Goal: Task Accomplishment & Management: Complete application form

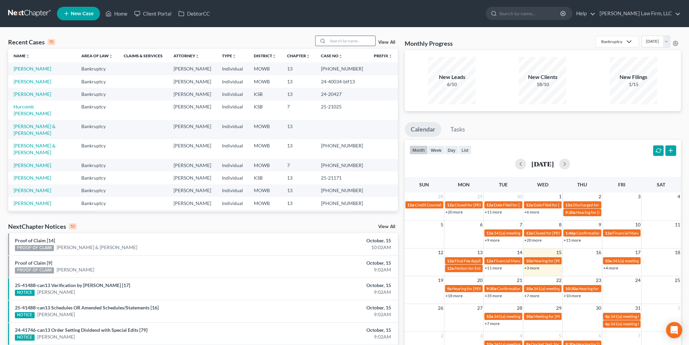
click at [343, 42] on input "search" at bounding box center [351, 41] width 47 height 10
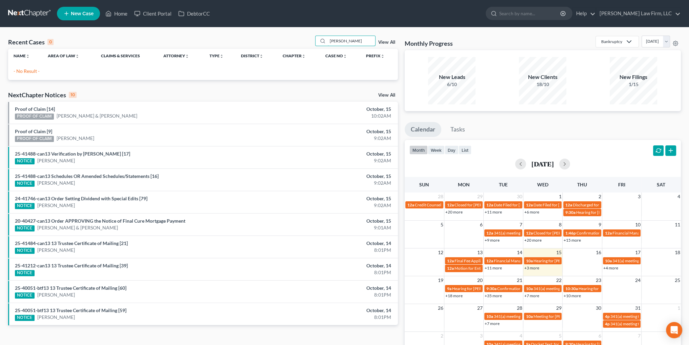
type input "[PERSON_NAME]"
click at [69, 14] on link "New Case" at bounding box center [78, 14] width 43 height 14
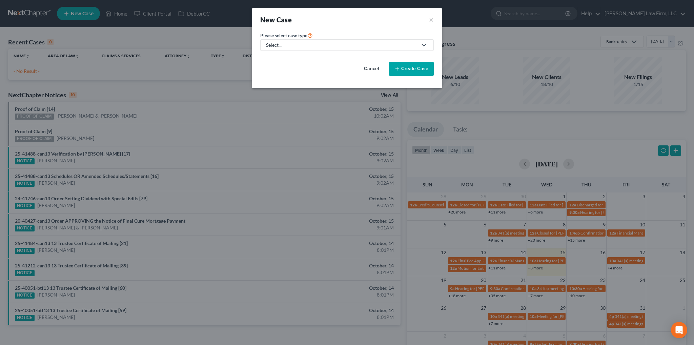
click at [295, 43] on div "Select..." at bounding box center [341, 45] width 151 height 7
click at [272, 59] on div "Bankruptcy" at bounding box center [279, 58] width 24 height 7
select select "46"
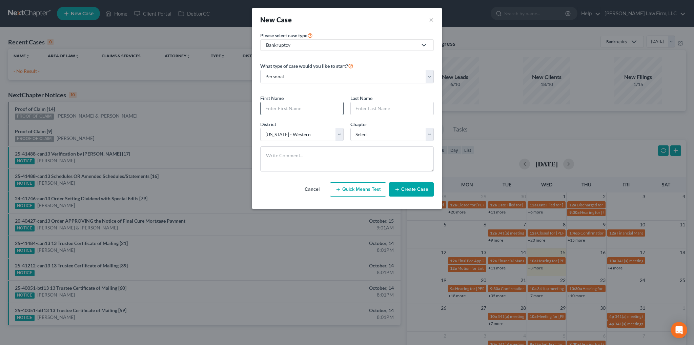
click at [313, 103] on input "text" at bounding box center [302, 108] width 83 height 13
type input "[PERSON_NAME]"
select select "0"
click at [406, 186] on button "Create Case" at bounding box center [411, 189] width 45 height 14
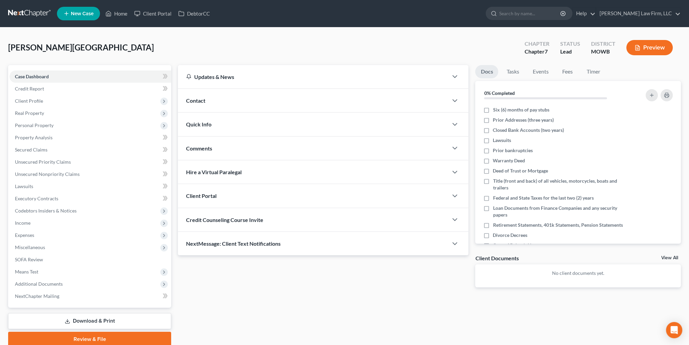
click at [231, 98] on div "Contact" at bounding box center [313, 100] width 270 height 23
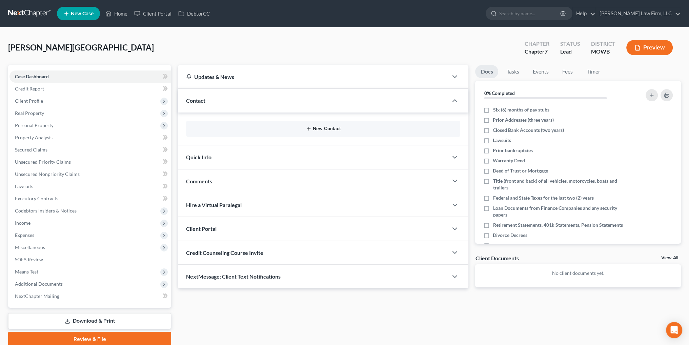
click at [309, 126] on icon "button" at bounding box center [308, 128] width 5 height 5
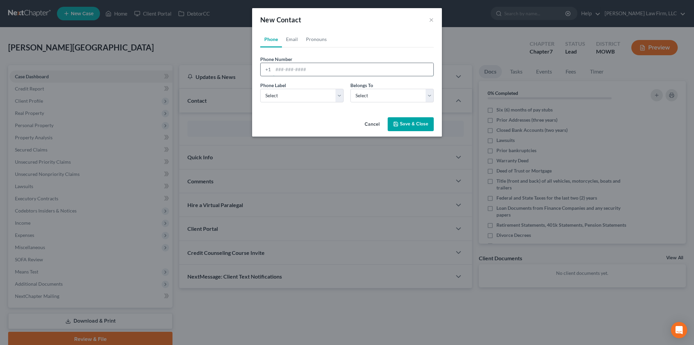
click at [287, 71] on input "tel" at bounding box center [353, 69] width 160 height 13
type input "[PHONE_NUMBER]"
drag, startPoint x: 301, startPoint y: 96, endPoint x: 302, endPoint y: 99, distance: 3.6
click at [302, 97] on select "Select Mobile Home Work Other" at bounding box center [301, 96] width 83 height 14
select select "0"
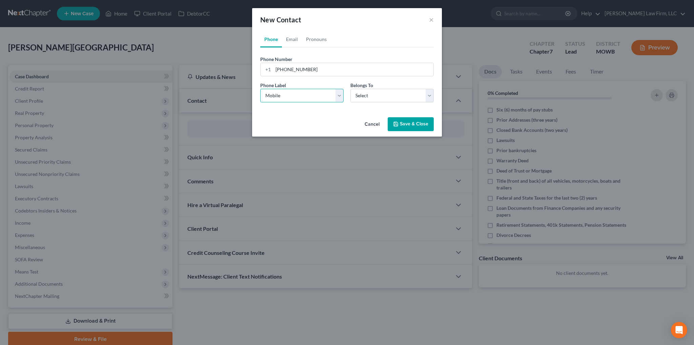
click at [260, 89] on select "Select Mobile Home Work Other" at bounding box center [301, 96] width 83 height 14
click at [380, 96] on select "Select Client Other" at bounding box center [391, 96] width 83 height 14
select select "0"
click at [350, 89] on select "Select Client Other" at bounding box center [391, 96] width 83 height 14
select select "0"
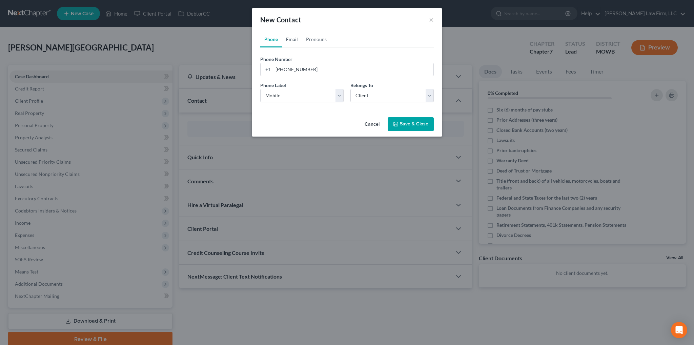
click at [292, 37] on link "Email" at bounding box center [292, 39] width 20 height 16
click at [286, 68] on input "email" at bounding box center [353, 69] width 160 height 13
type input "[EMAIL_ADDRESS][DOMAIN_NAME]"
click at [276, 95] on select "Select Home Work Other" at bounding box center [301, 96] width 83 height 14
select select "0"
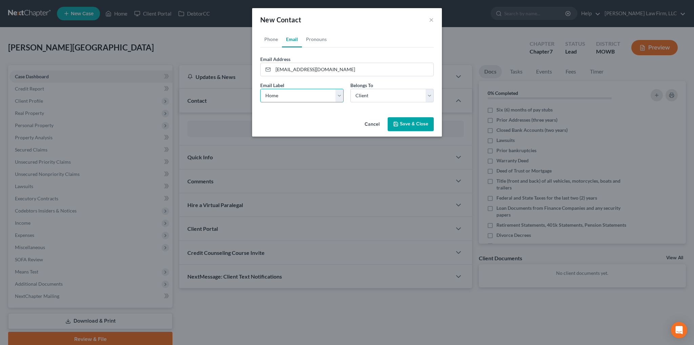
click at [260, 89] on select "Select Home Work Other" at bounding box center [301, 96] width 83 height 14
click at [412, 129] on button "Save & Close" at bounding box center [411, 124] width 46 height 14
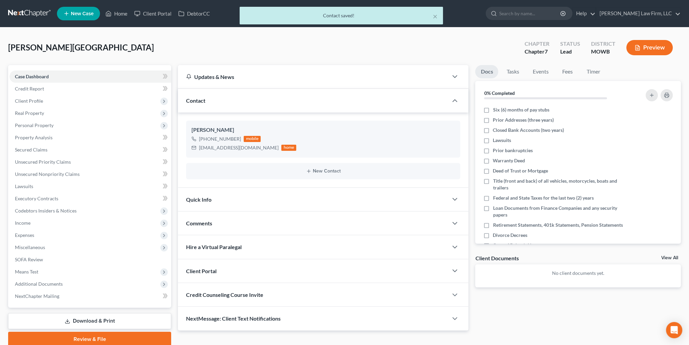
click at [262, 193] on div "Quick Info" at bounding box center [313, 199] width 270 height 23
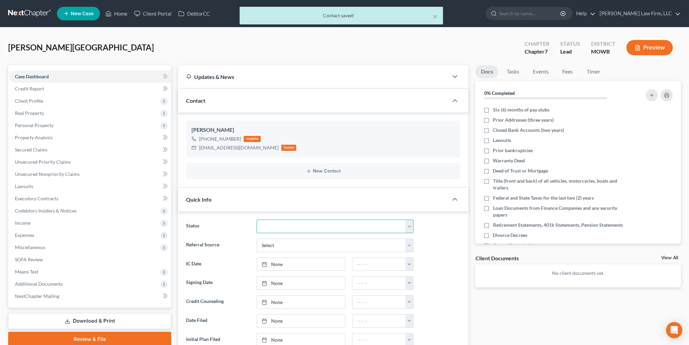
click at [274, 225] on select "Closed Discharged Dismissed Filed In Progress Lead Lost Lead Ready to File To R…" at bounding box center [334, 227] width 157 height 14
select select "4"
click at [256, 220] on select "Closed Discharged Dismissed Filed In Progress Lead Lost Lead Ready to File To R…" at bounding box center [334, 227] width 157 height 14
click at [286, 246] on select "Select Word Of Mouth Previous Clients Direct Mail Website Google Search Modern …" at bounding box center [334, 245] width 157 height 14
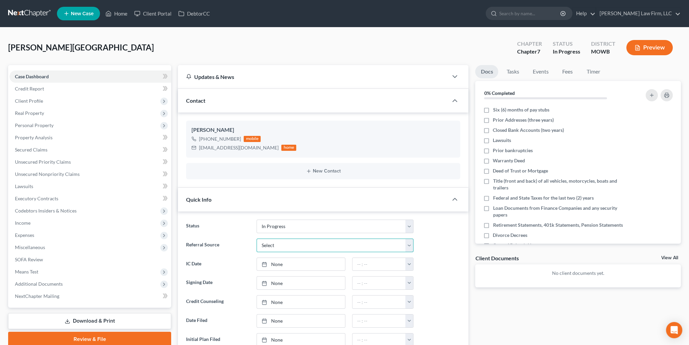
select select "4"
click at [256, 238] on select "Select Word Of Mouth Previous Clients Direct Mail Website Google Search Modern …" at bounding box center [334, 245] width 157 height 14
type input "[DATE]"
click at [274, 263] on link "[DATE]" at bounding box center [301, 264] width 88 height 13
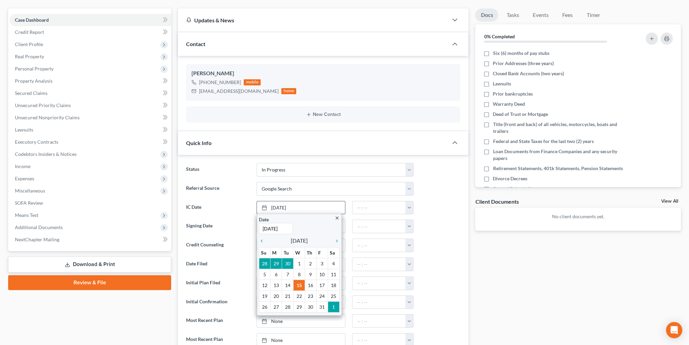
scroll to position [68, 0]
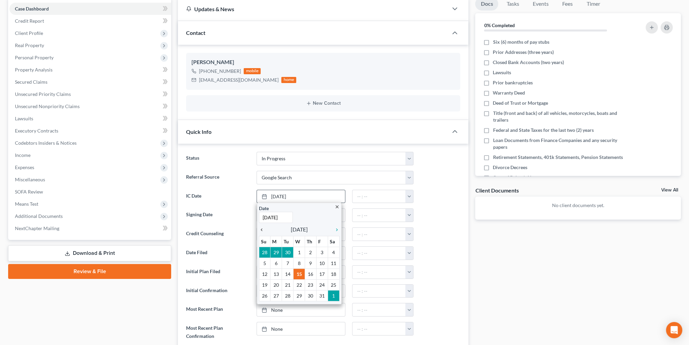
click at [261, 228] on icon "chevron_left" at bounding box center [263, 229] width 9 height 5
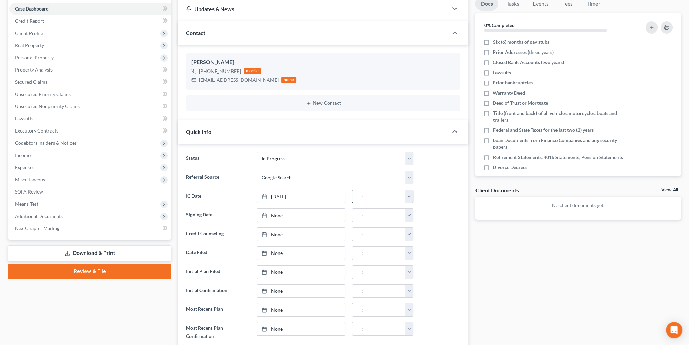
click at [408, 194] on button "button" at bounding box center [409, 196] width 8 height 13
click at [418, 208] on link "12:00am" at bounding box center [425, 212] width 38 height 12
type input "12:00am"
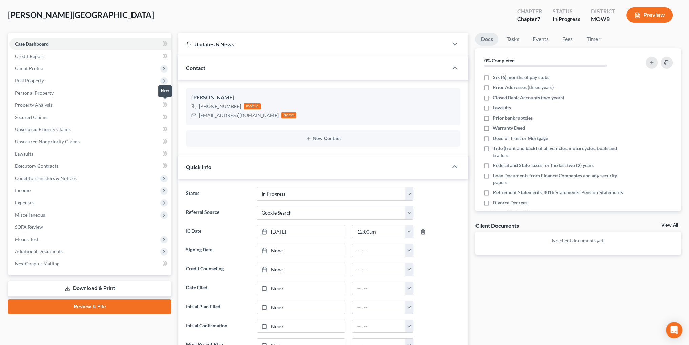
scroll to position [0, 0]
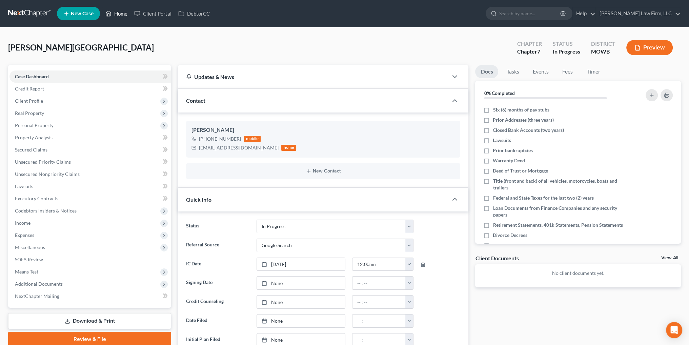
click at [120, 14] on link "Home" at bounding box center [116, 13] width 29 height 12
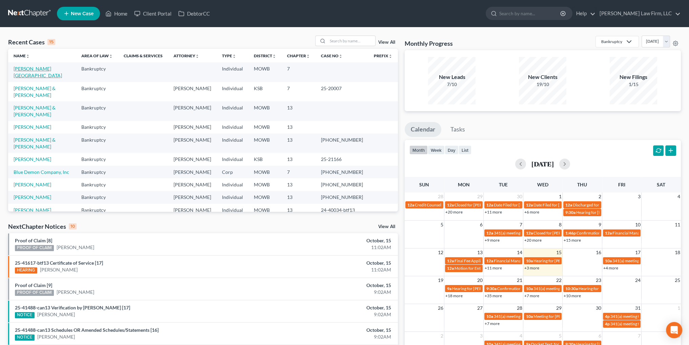
click at [20, 69] on link "[PERSON_NAME][GEOGRAPHIC_DATA]" at bounding box center [38, 72] width 48 height 13
select select "4"
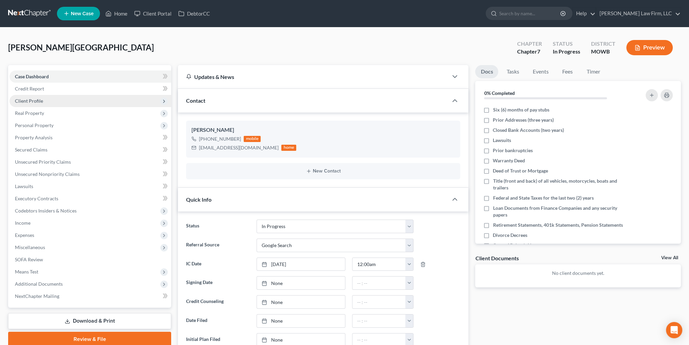
click at [26, 97] on span "Client Profile" at bounding box center [90, 101] width 162 height 12
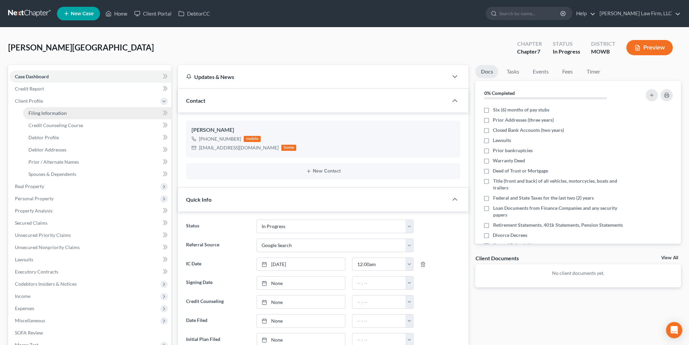
click at [51, 112] on span "Filing Information" at bounding box center [47, 113] width 38 height 6
select select "1"
select select "0"
select select "46"
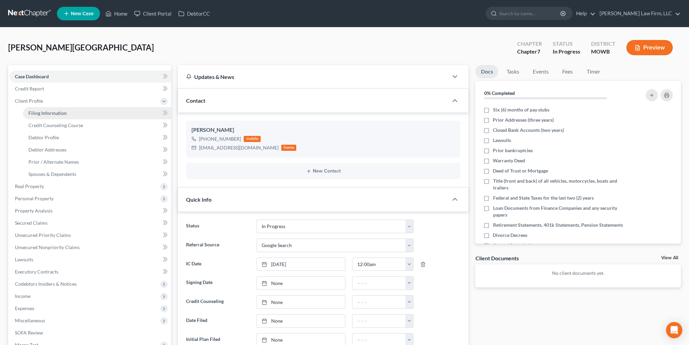
select select "26"
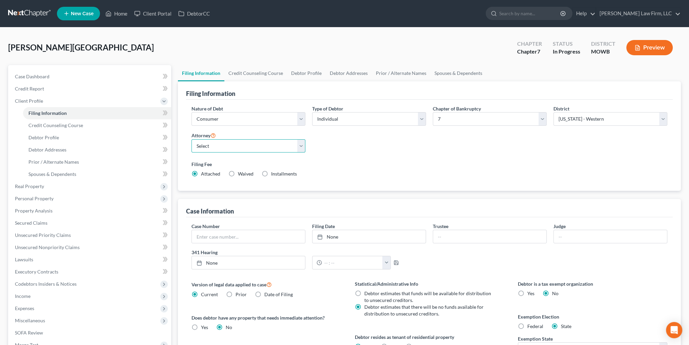
click at [241, 149] on select "Select [PERSON_NAME] - MOWB [PERSON_NAME] - KSB [PERSON_NAME] - MOEB [PERSON_NA…" at bounding box center [248, 146] width 114 height 14
select select "12"
click at [191, 139] on select "Select [PERSON_NAME] - MOWB [PERSON_NAME] - KSB [PERSON_NAME] - MOEB [PERSON_NA…" at bounding box center [248, 146] width 114 height 14
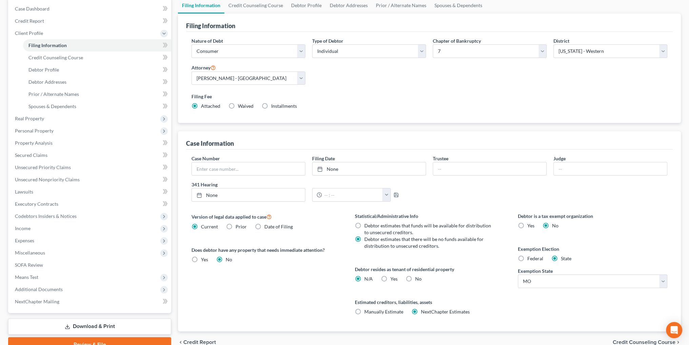
click at [390, 277] on label "Yes Yes" at bounding box center [393, 278] width 7 height 7
click at [393, 277] on input "Yes Yes" at bounding box center [395, 277] width 4 height 4
radio input "true"
radio input "false"
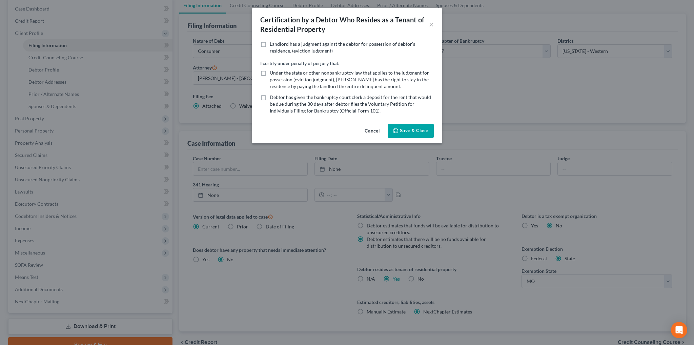
click at [404, 131] on button "Save & Close" at bounding box center [411, 131] width 46 height 14
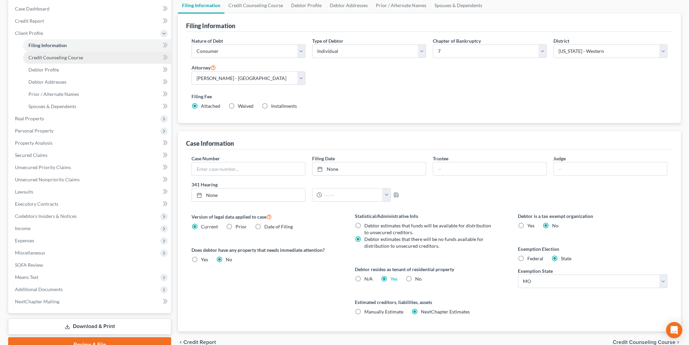
click at [46, 60] on span "Credit Counseling Course" at bounding box center [55, 58] width 55 height 6
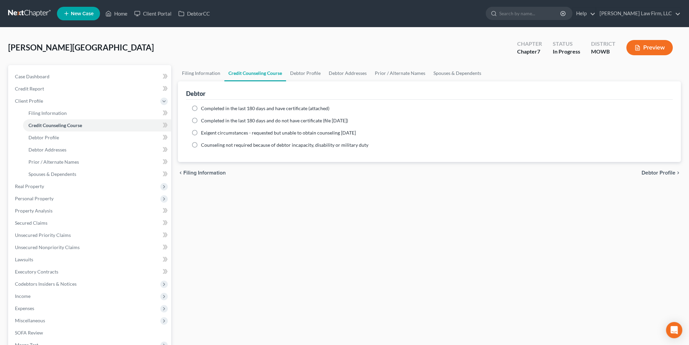
click at [201, 109] on label "Completed in the last 180 days and have certificate (attached)" at bounding box center [265, 108] width 128 height 7
click at [204, 109] on input "Completed in the last 180 days and have certificate (attached)" at bounding box center [206, 107] width 4 height 4
radio input "true"
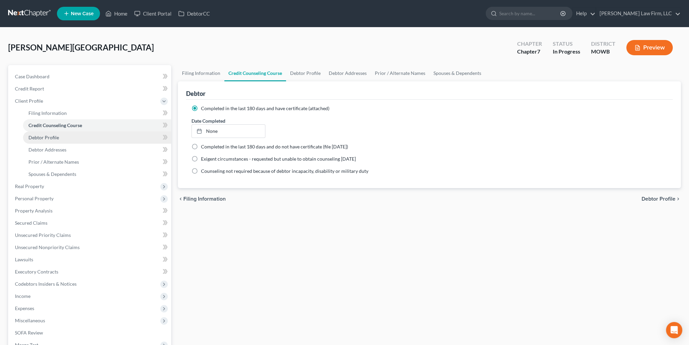
click at [57, 138] on span "Debtor Profile" at bounding box center [43, 137] width 30 height 6
select select "0"
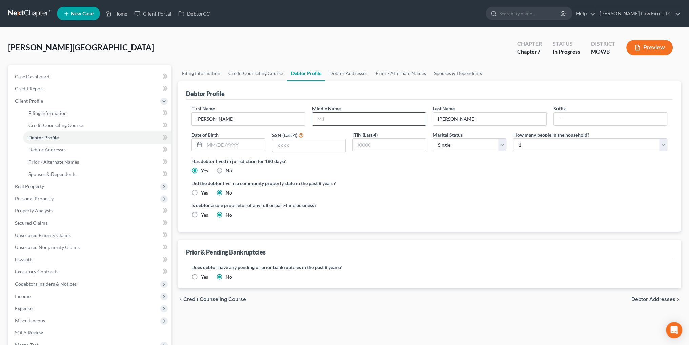
click at [326, 116] on input "text" at bounding box center [368, 118] width 113 height 13
click at [331, 118] on input "text" at bounding box center [368, 118] width 113 height 13
type input "Maree"
click at [248, 145] on input "text" at bounding box center [234, 145] width 60 height 13
type input "[DATE]"
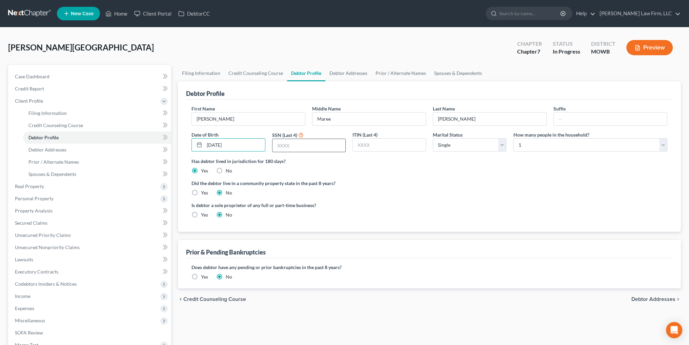
click at [303, 143] on input "text" at bounding box center [308, 145] width 73 height 13
type input "8583"
click at [516, 143] on select "Select 1 2 3 4 5 6 7 8 9 10 11 12 13 14 15 16 17 18 19 20" at bounding box center [590, 145] width 154 height 14
select select "4"
click at [513, 138] on select "Select 1 2 3 4 5 6 7 8 9 10 11 12 13 14 15 16 17 18 19 20" at bounding box center [590, 145] width 154 height 14
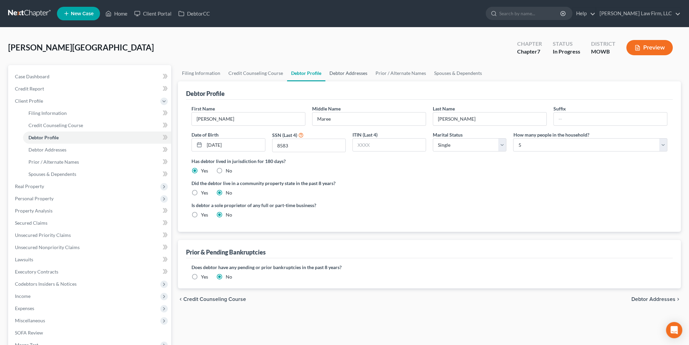
click at [351, 72] on link "Debtor Addresses" at bounding box center [348, 73] width 46 height 16
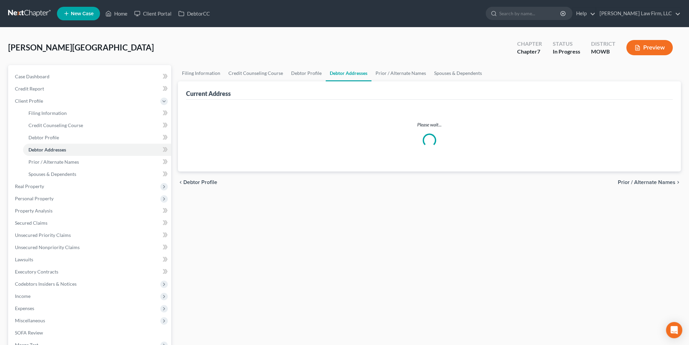
select select "0"
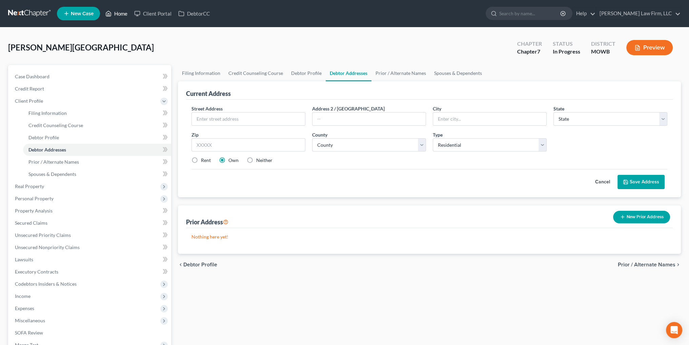
click at [115, 13] on link "Home" at bounding box center [116, 13] width 29 height 12
